Goal: Information Seeking & Learning: Learn about a topic

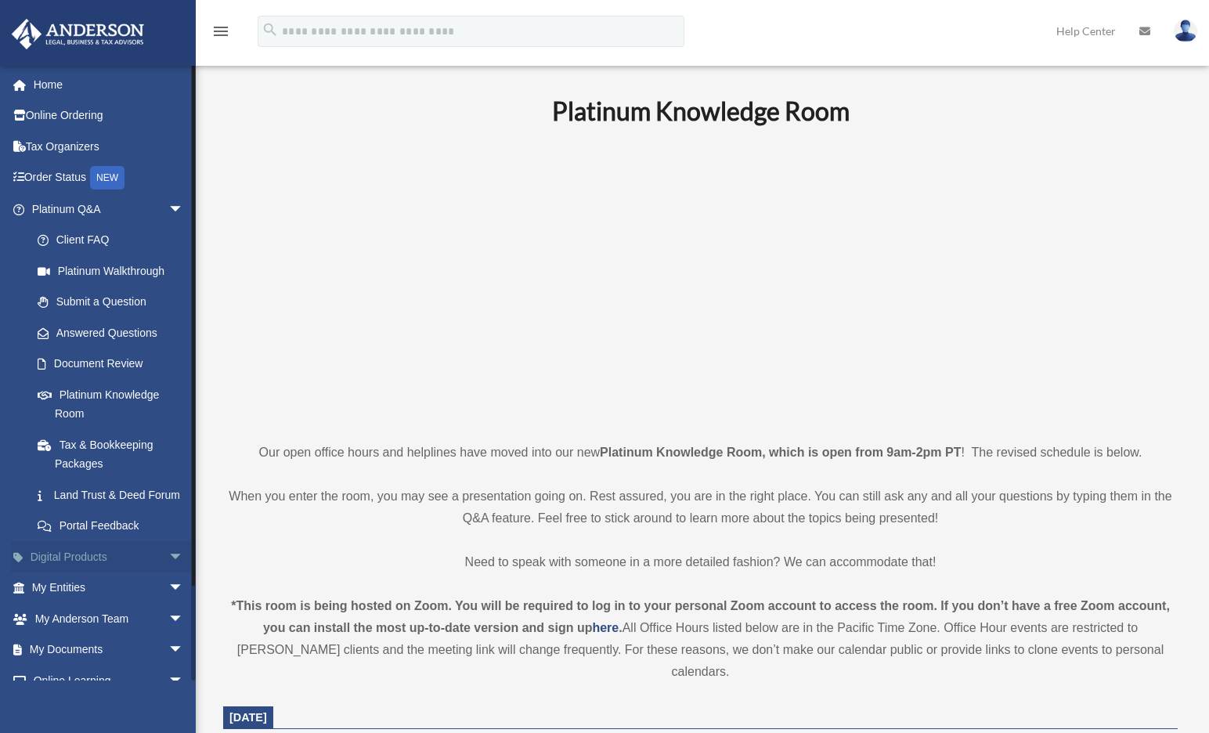
click at [121, 572] on link "Digital Products arrow_drop_down" at bounding box center [109, 556] width 196 height 31
click at [168, 571] on span "arrow_drop_down" at bounding box center [183, 557] width 31 height 32
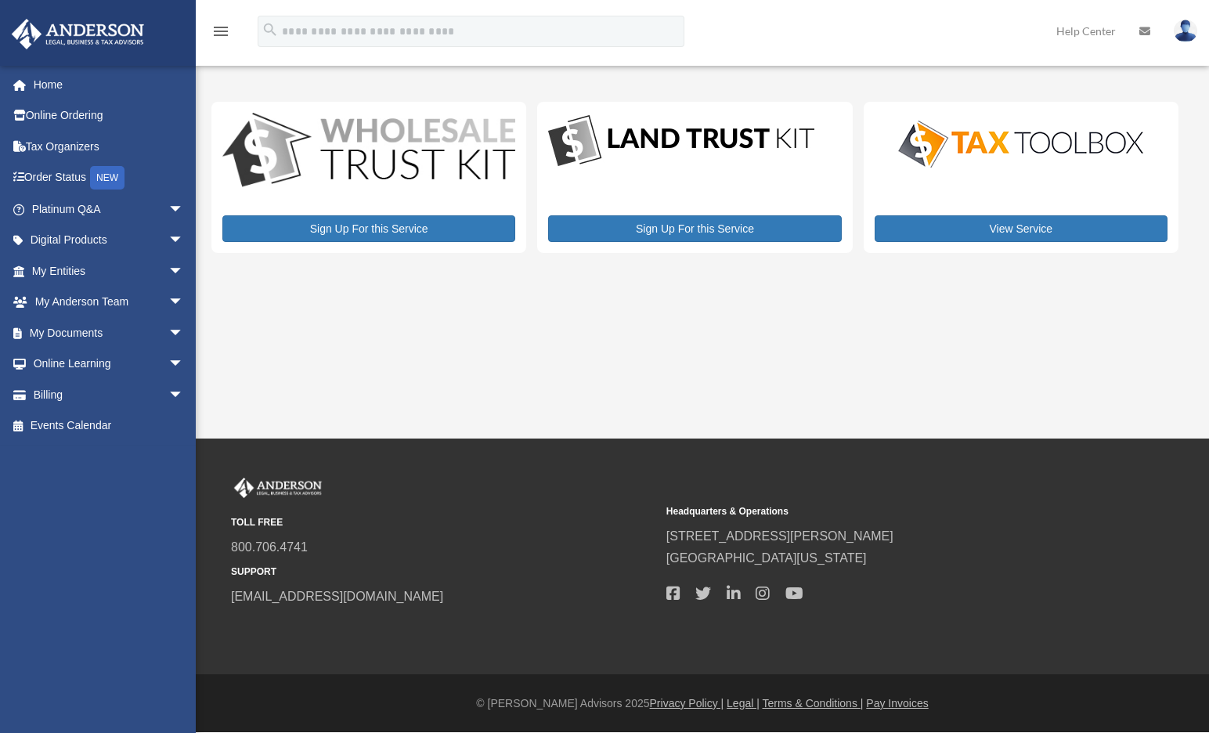
click at [967, 168] on img at bounding box center [1021, 144] width 274 height 55
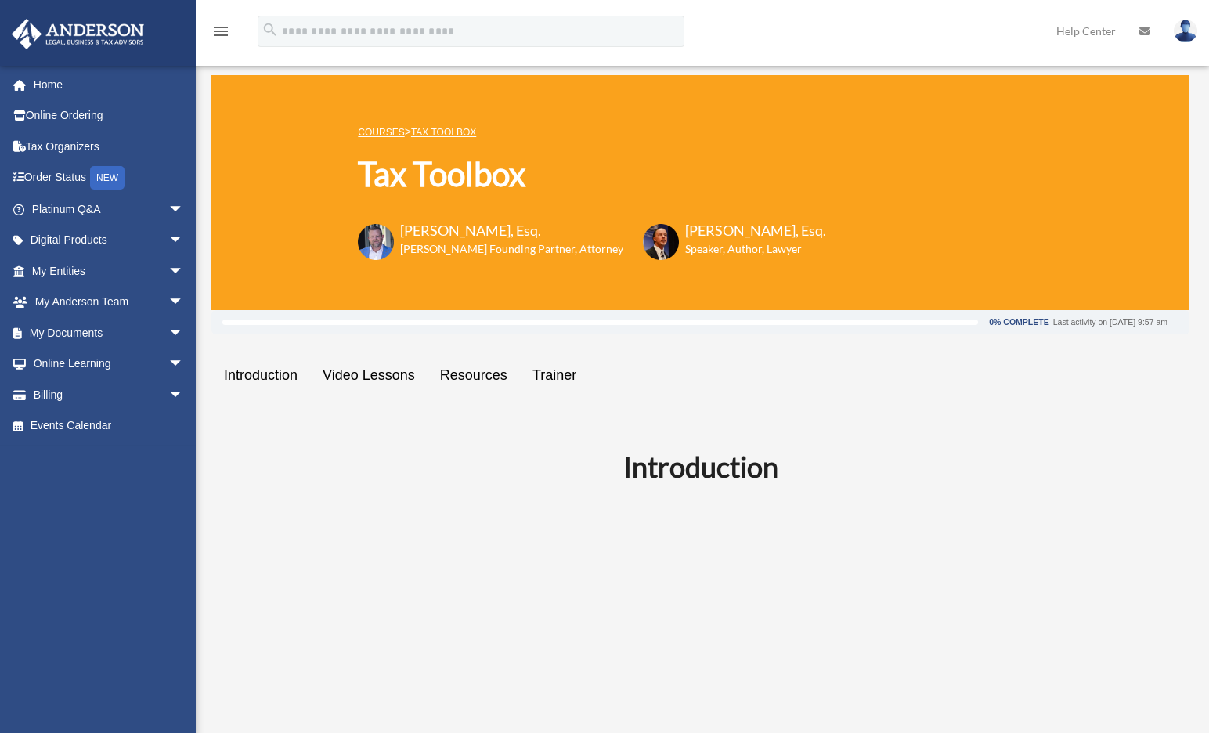
click at [362, 380] on link "Video Lessons" at bounding box center [368, 375] width 117 height 45
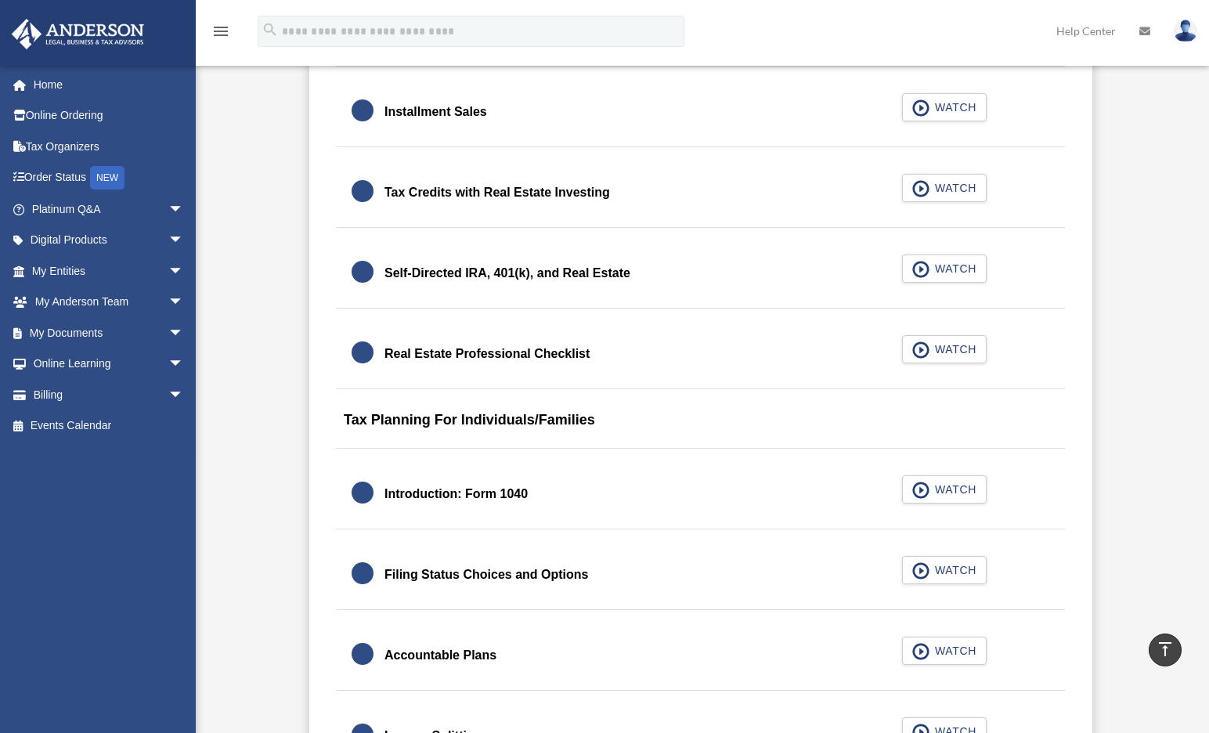
scroll to position [1940, 0]
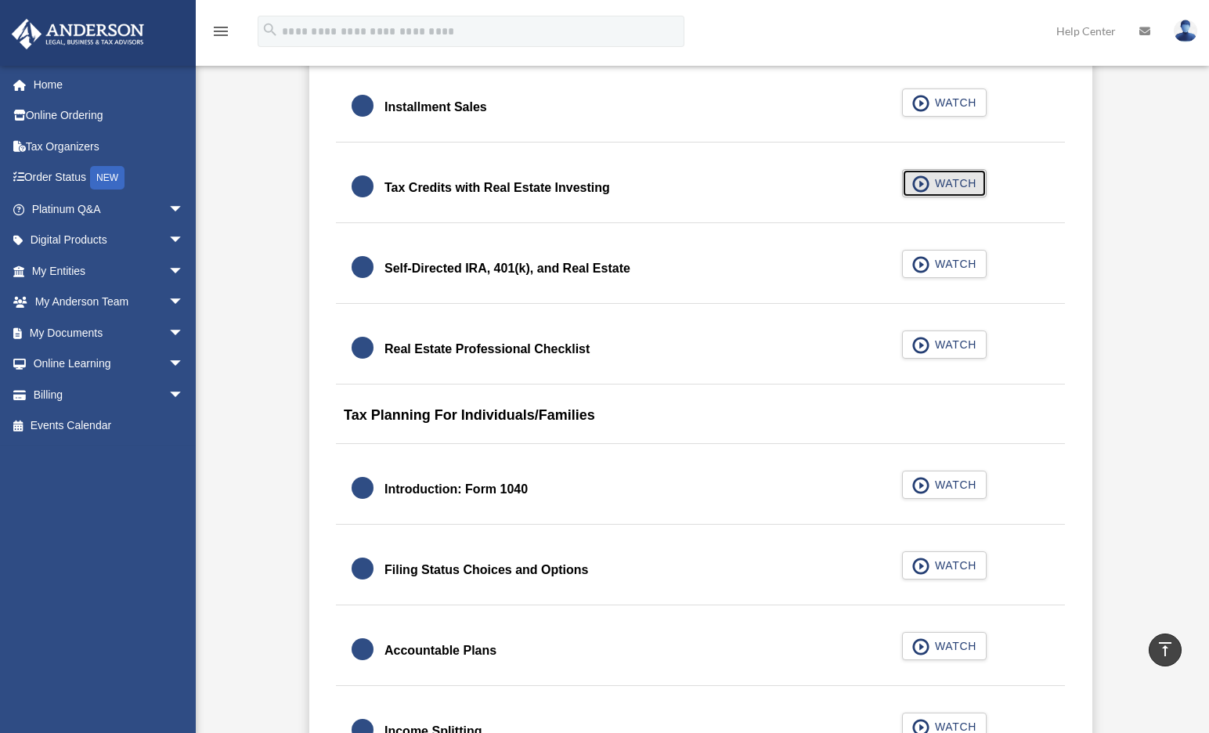
click at [953, 186] on span "WATCH" at bounding box center [953, 183] width 46 height 16
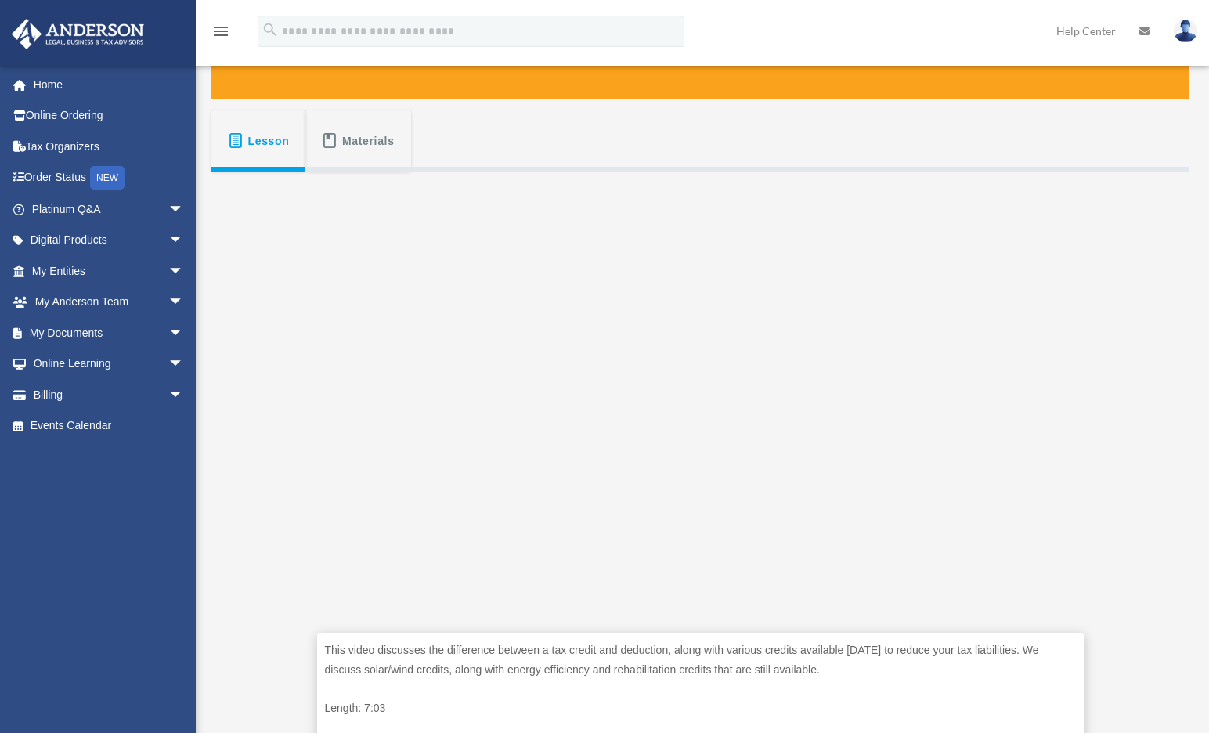
scroll to position [250, 0]
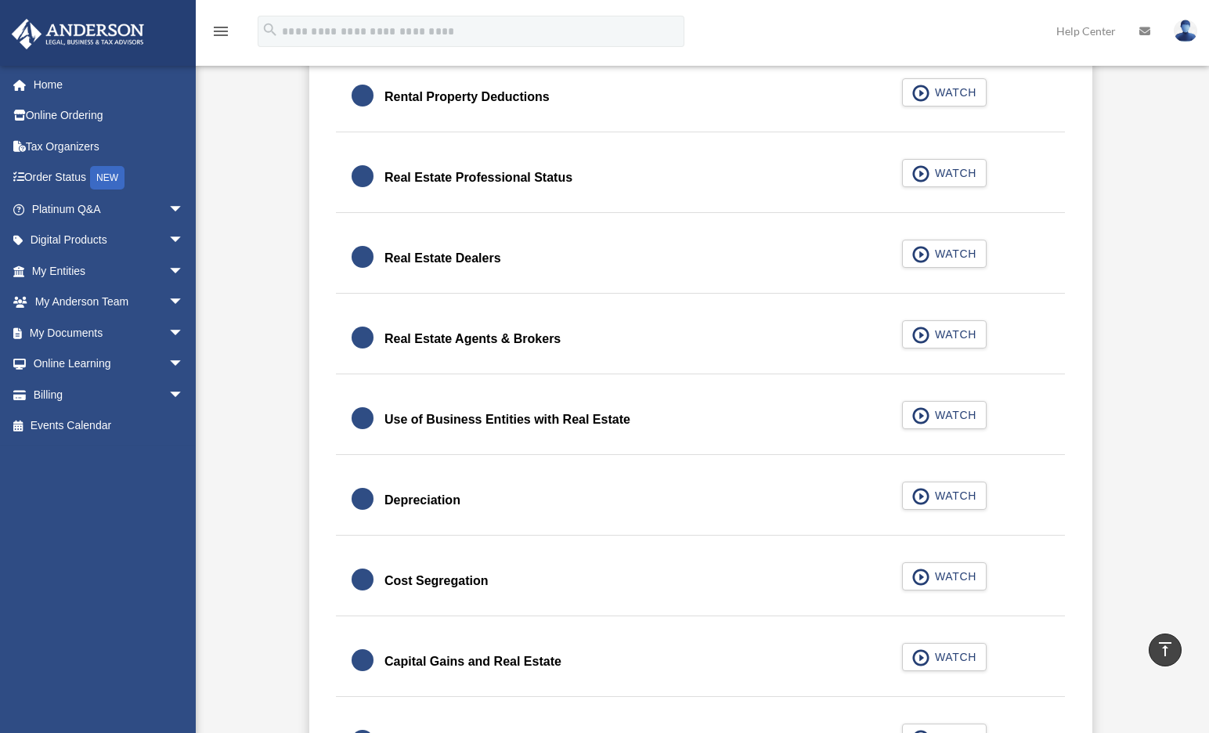
scroll to position [1239, 0]
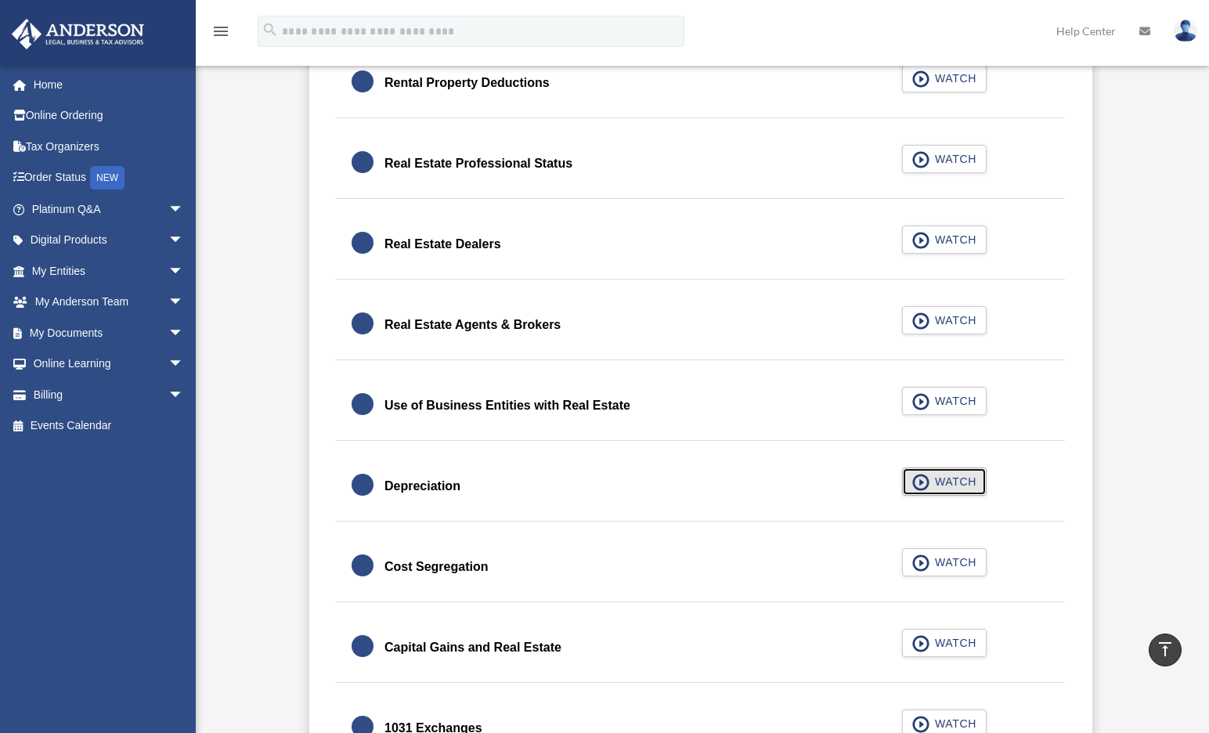
click at [944, 474] on span "WATCH" at bounding box center [953, 482] width 46 height 16
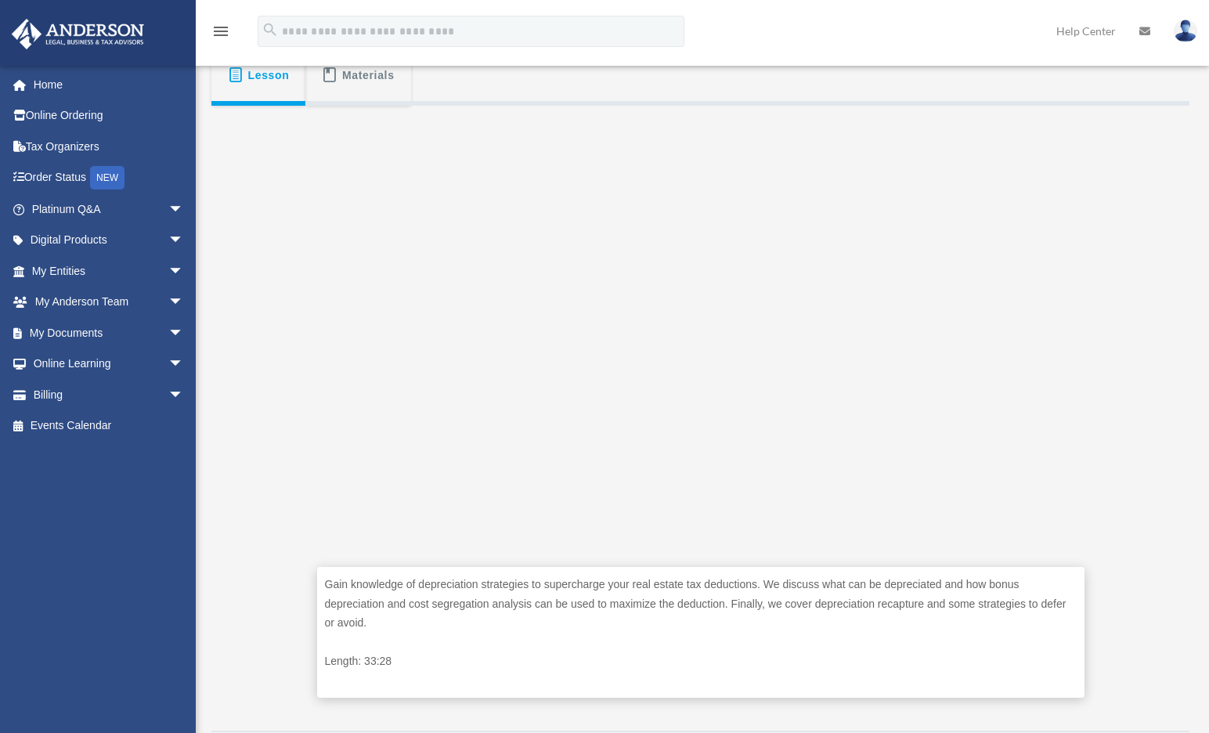
scroll to position [277, 0]
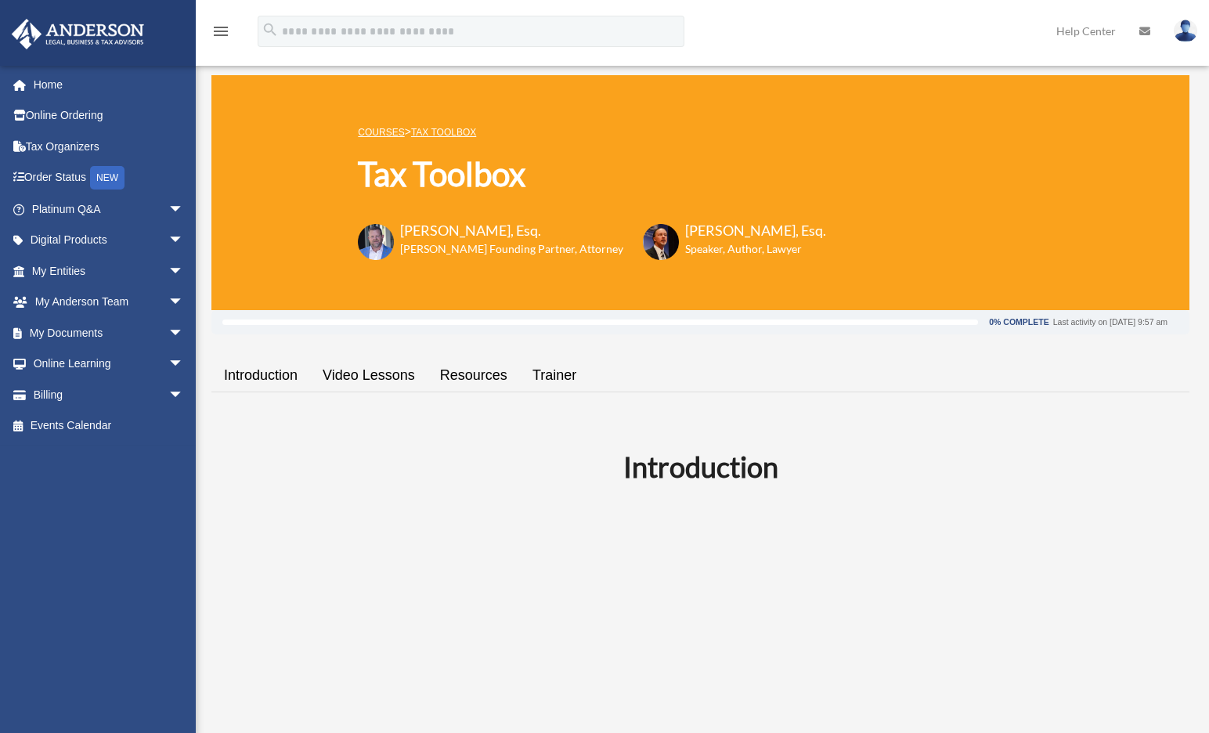
scroll to position [1239, 0]
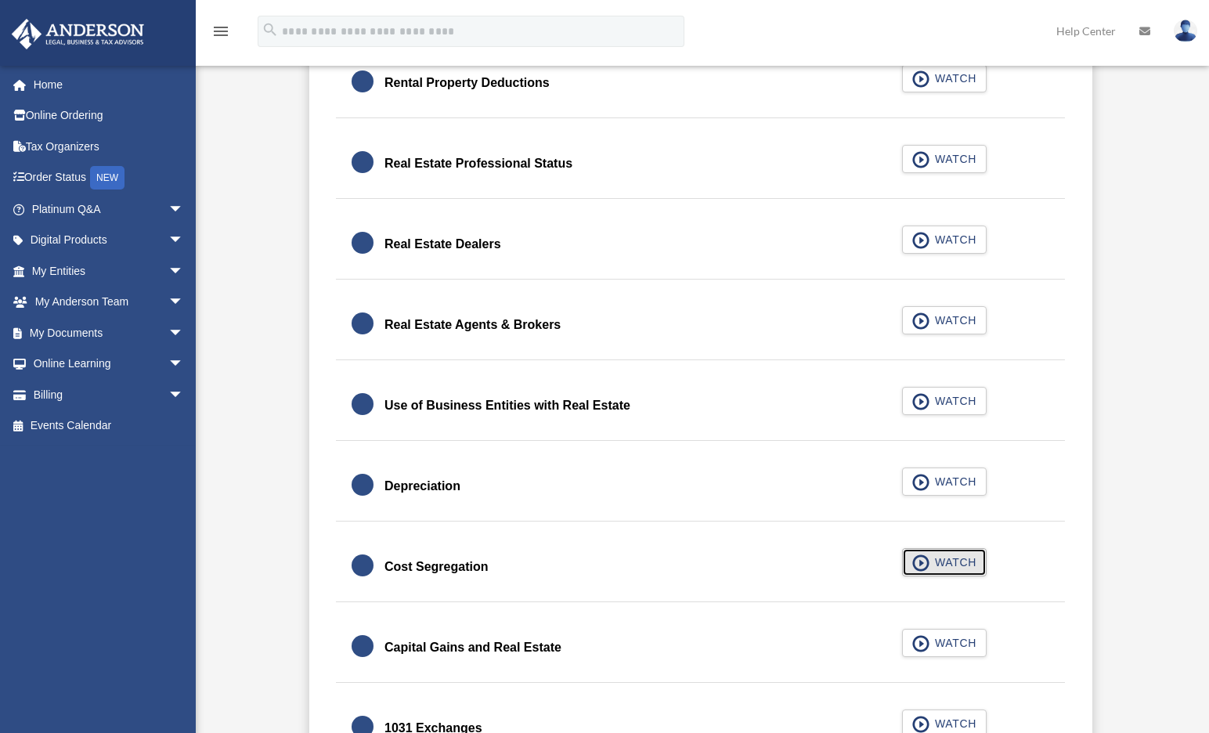
click at [949, 566] on span "WATCH" at bounding box center [953, 562] width 46 height 16
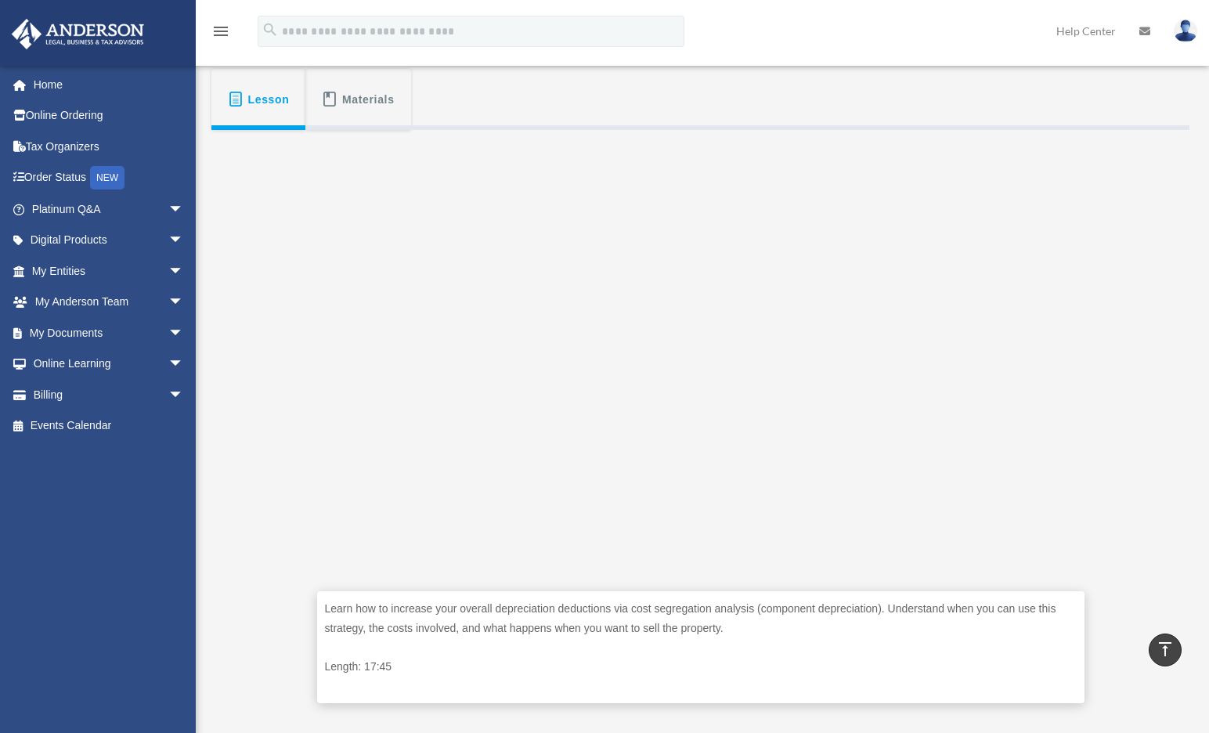
scroll to position [254, 0]
click at [261, 83] on span "Lesson" at bounding box center [268, 97] width 41 height 28
click at [168, 359] on span "arrow_drop_down" at bounding box center [183, 364] width 31 height 32
click at [123, 421] on link "Video Training" at bounding box center [115, 425] width 186 height 31
click at [86, 391] on link "Courses" at bounding box center [115, 394] width 186 height 31
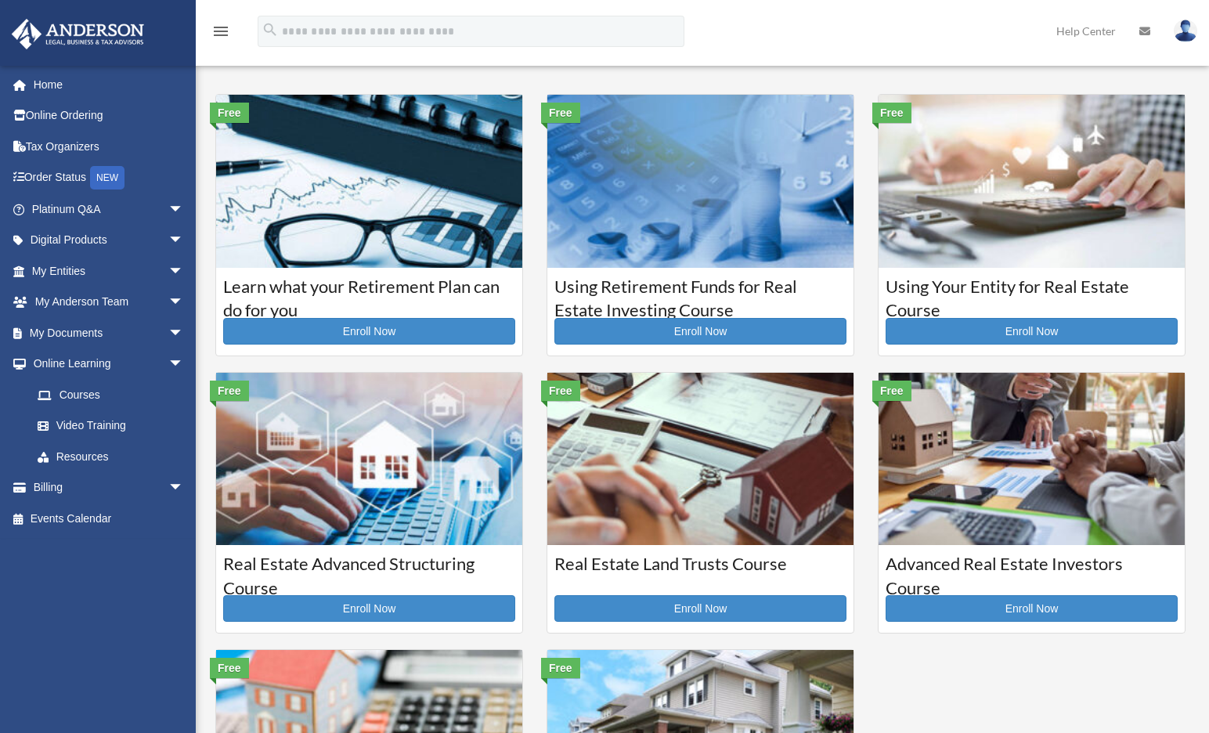
click at [231, 43] on div "menu" at bounding box center [221, 32] width 50 height 41
click at [218, 25] on icon "menu" at bounding box center [220, 31] width 19 height 19
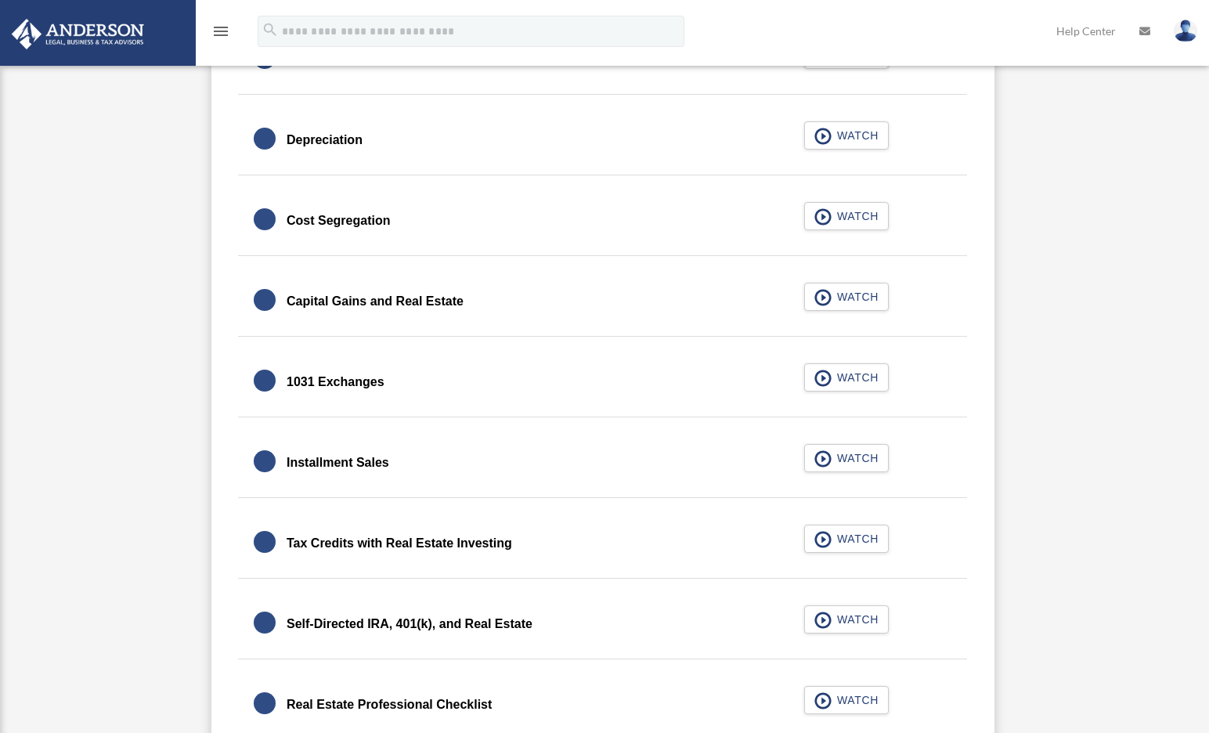
scroll to position [1587, 0]
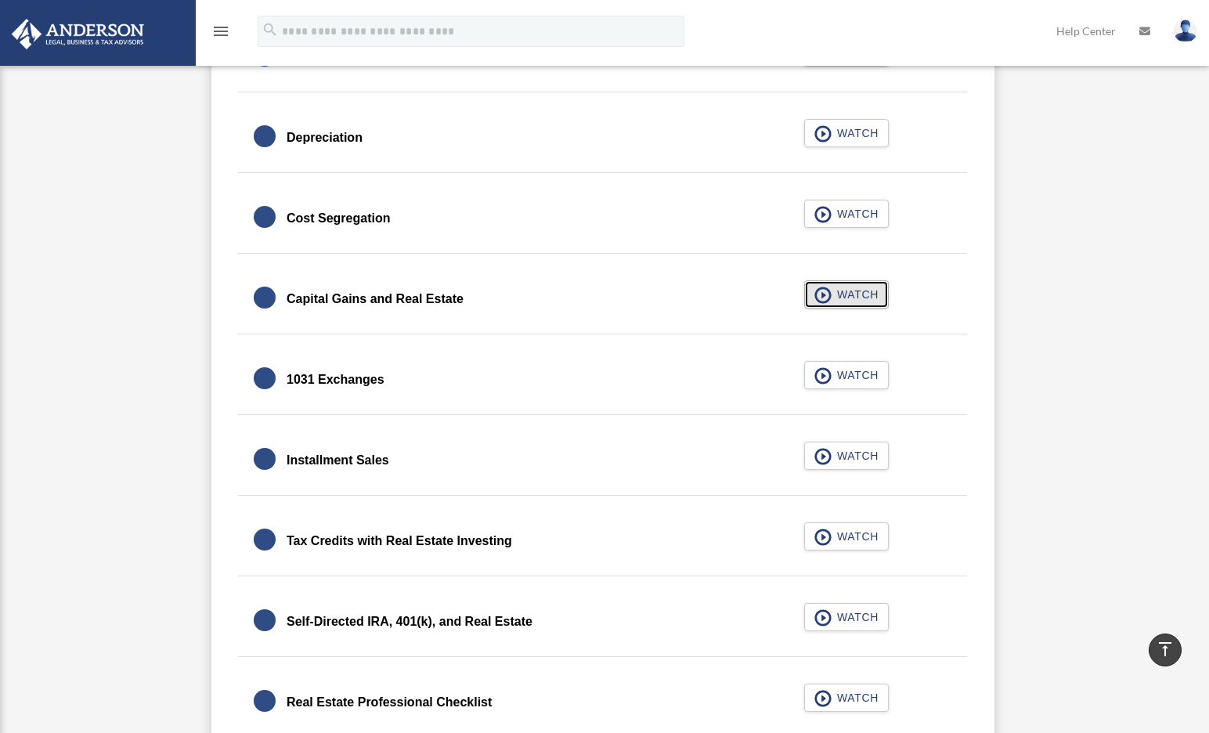
click at [867, 292] on span "WATCH" at bounding box center [855, 294] width 46 height 16
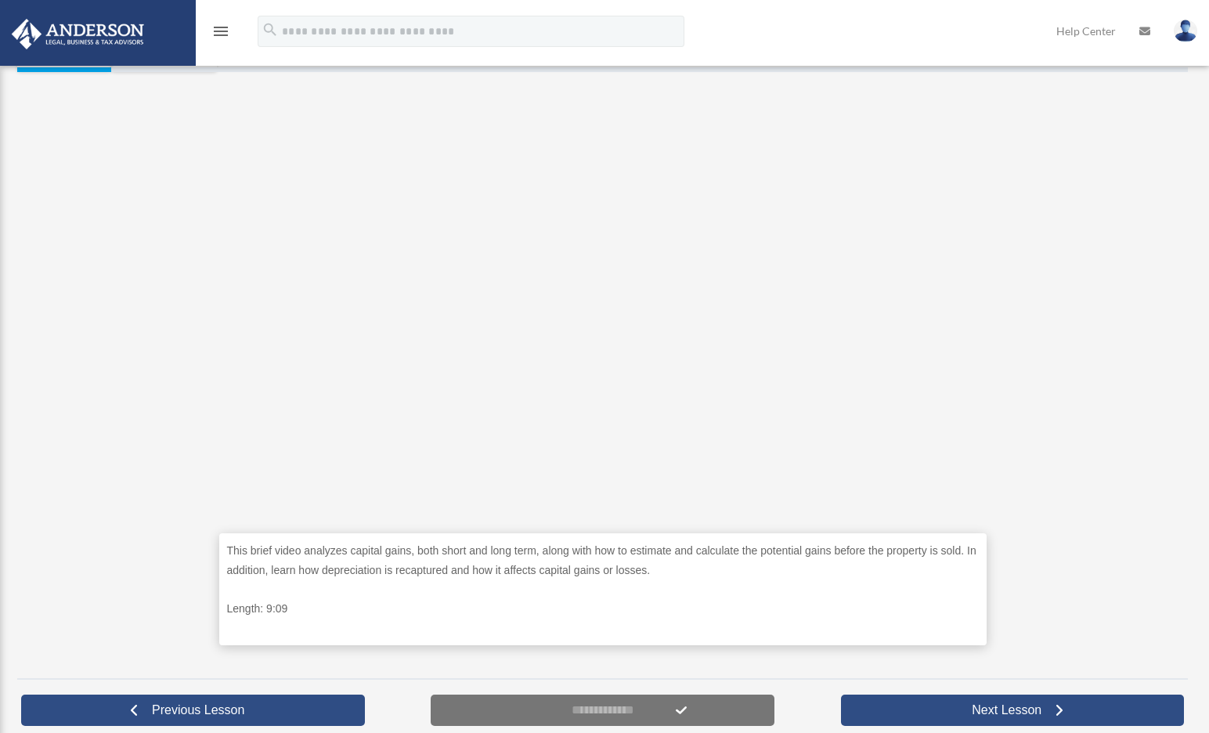
scroll to position [315, 0]
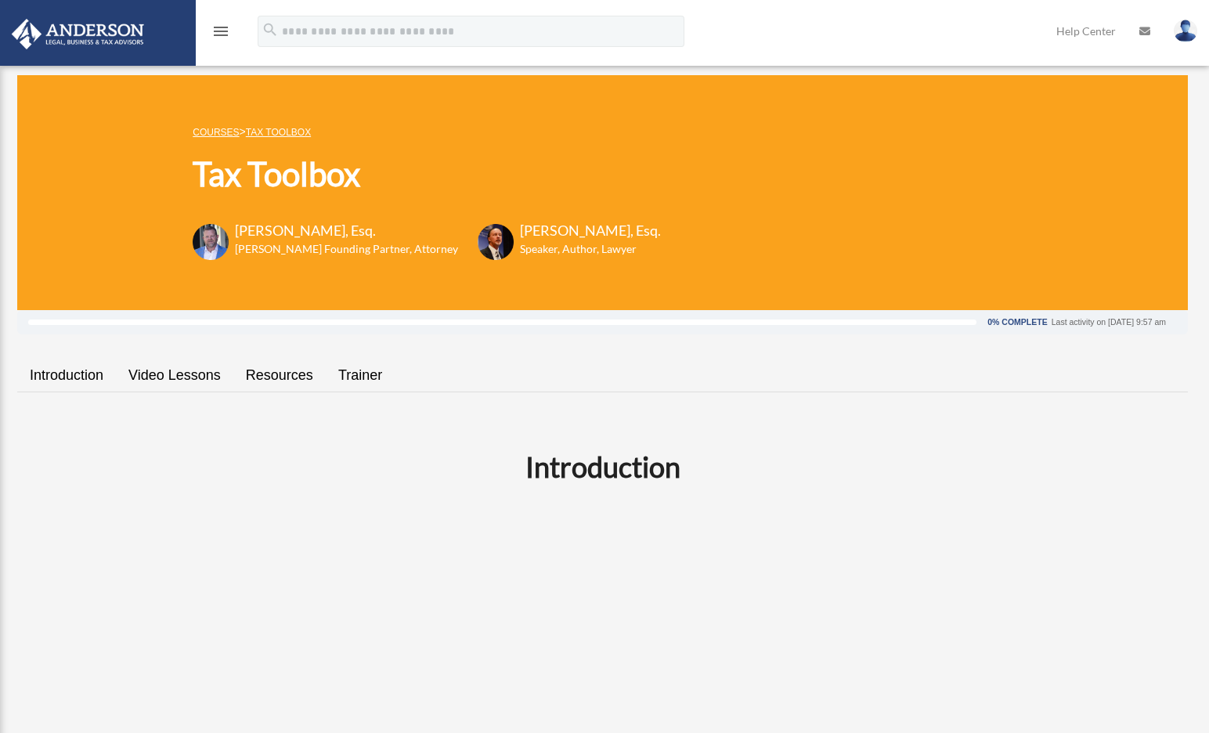
scroll to position [1587, 0]
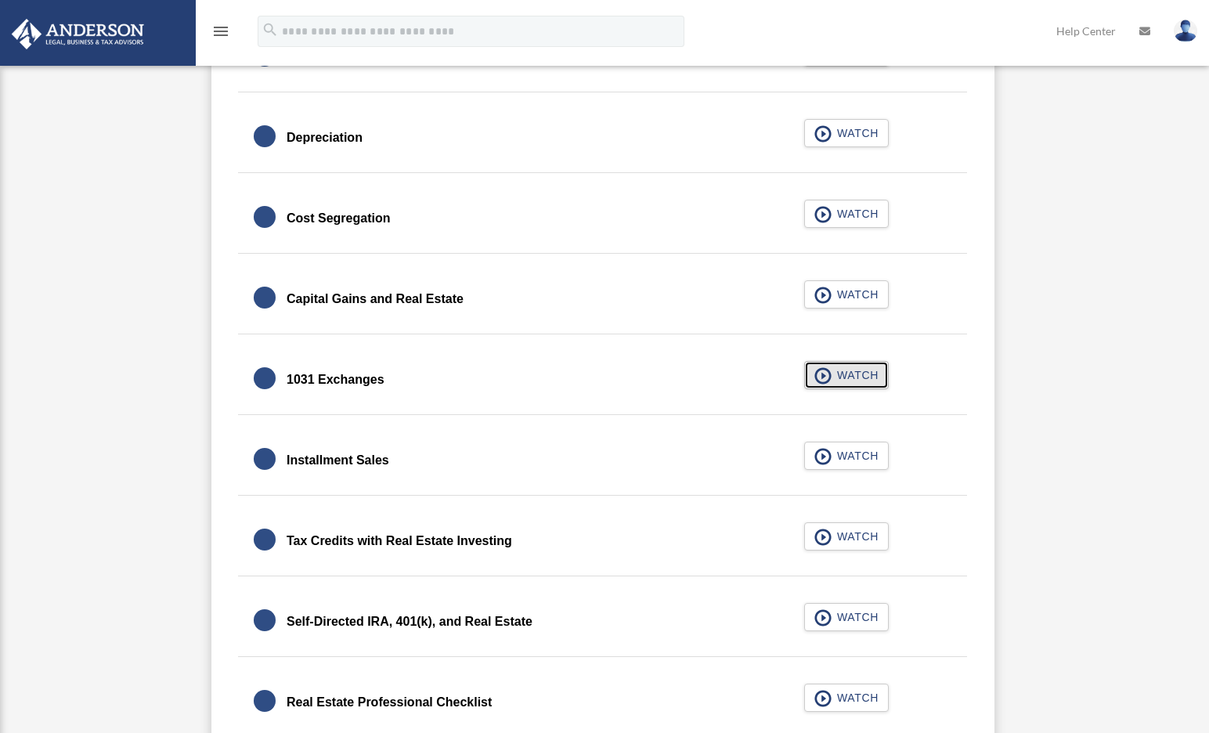
click at [848, 376] on span "WATCH" at bounding box center [855, 375] width 46 height 16
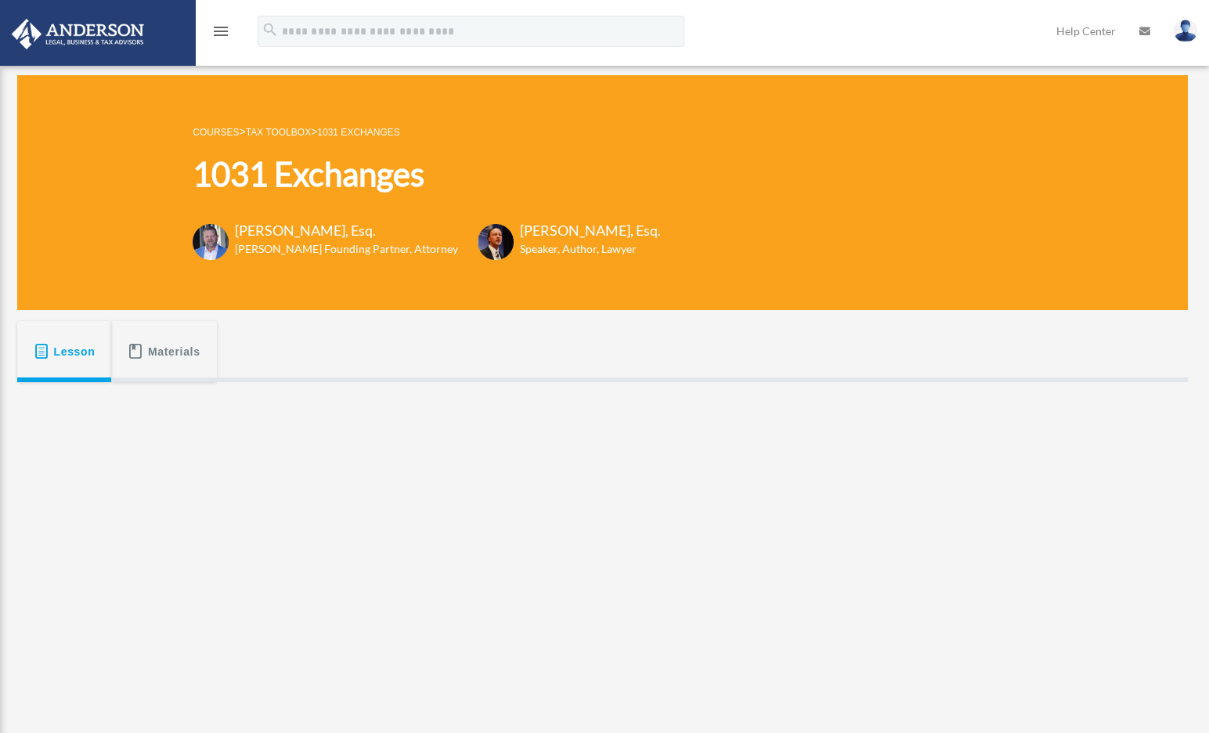
click at [1050, 468] on div "What is a like-kind (Section 1031) exchange and how can you utilize it with you…" at bounding box center [602, 689] width 1170 height 614
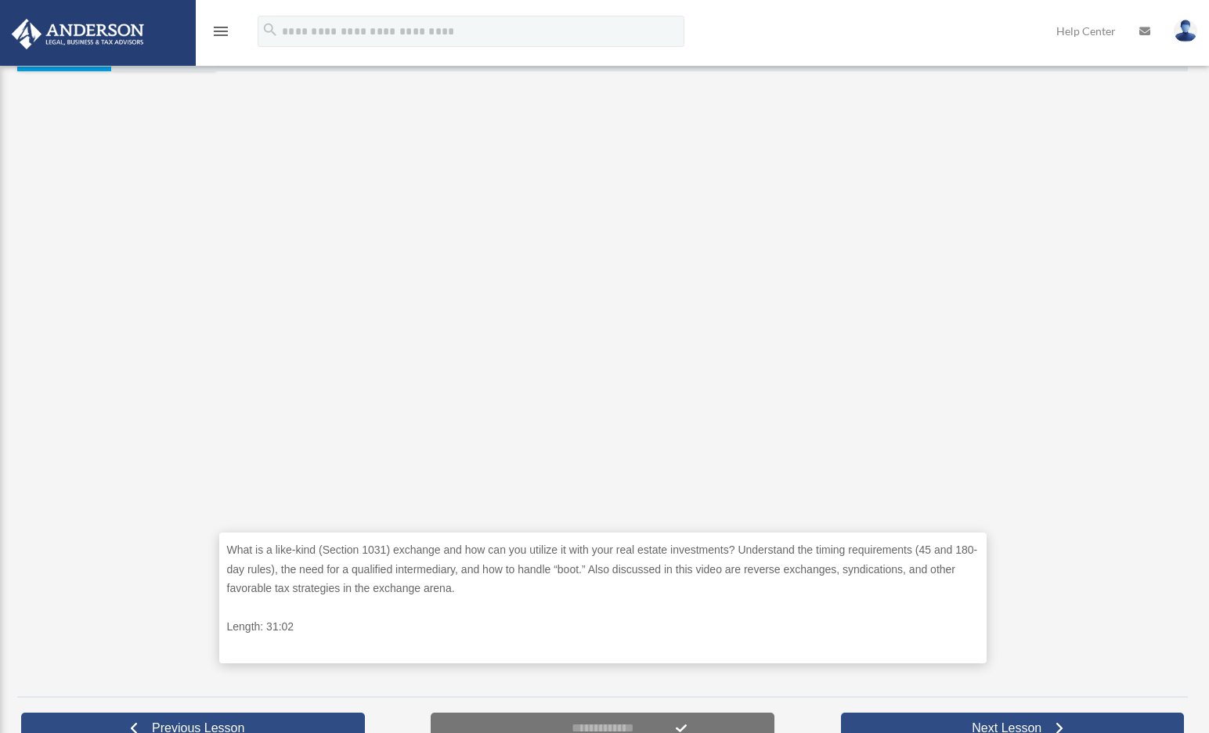
scroll to position [313, 0]
